Goal: Navigation & Orientation: Find specific page/section

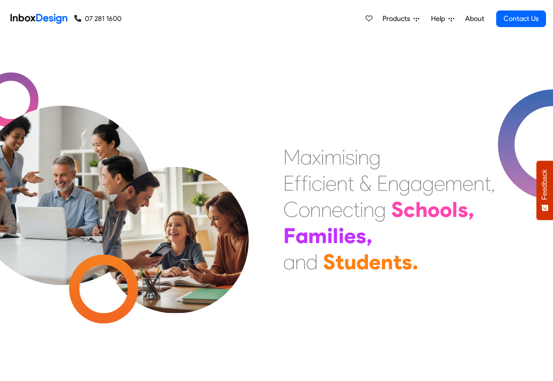
click at [476, 19] on link "About" at bounding box center [474, 18] width 24 height 17
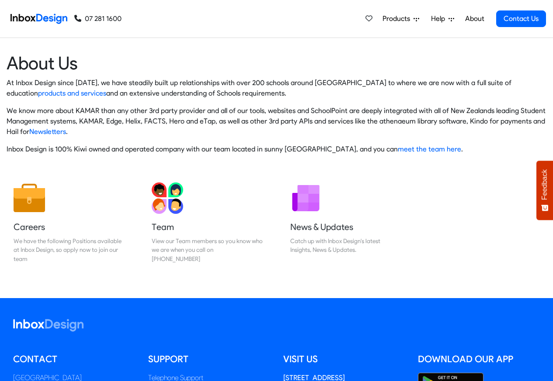
click at [43, 18] on img at bounding box center [38, 18] width 57 height 17
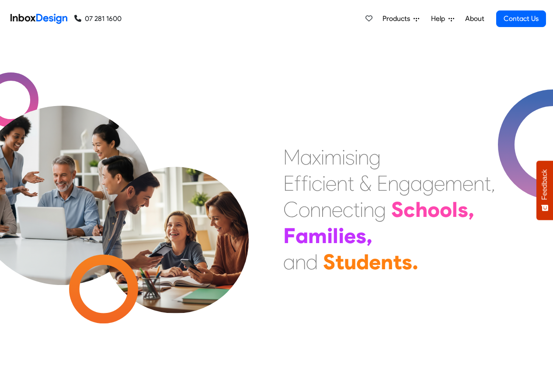
click at [476, 18] on link "About" at bounding box center [474, 18] width 24 height 17
